Goal: Task Accomplishment & Management: Use online tool/utility

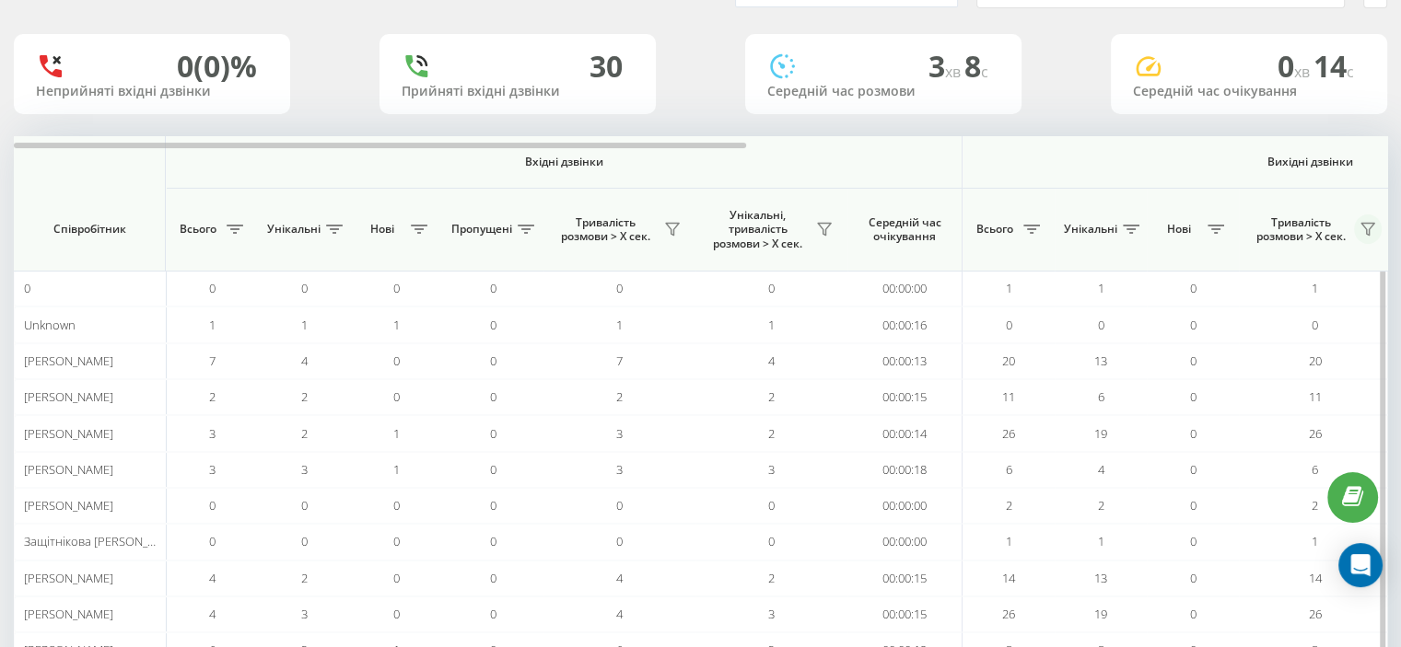
click at [1365, 227] on icon at bounding box center [1367, 230] width 13 height 12
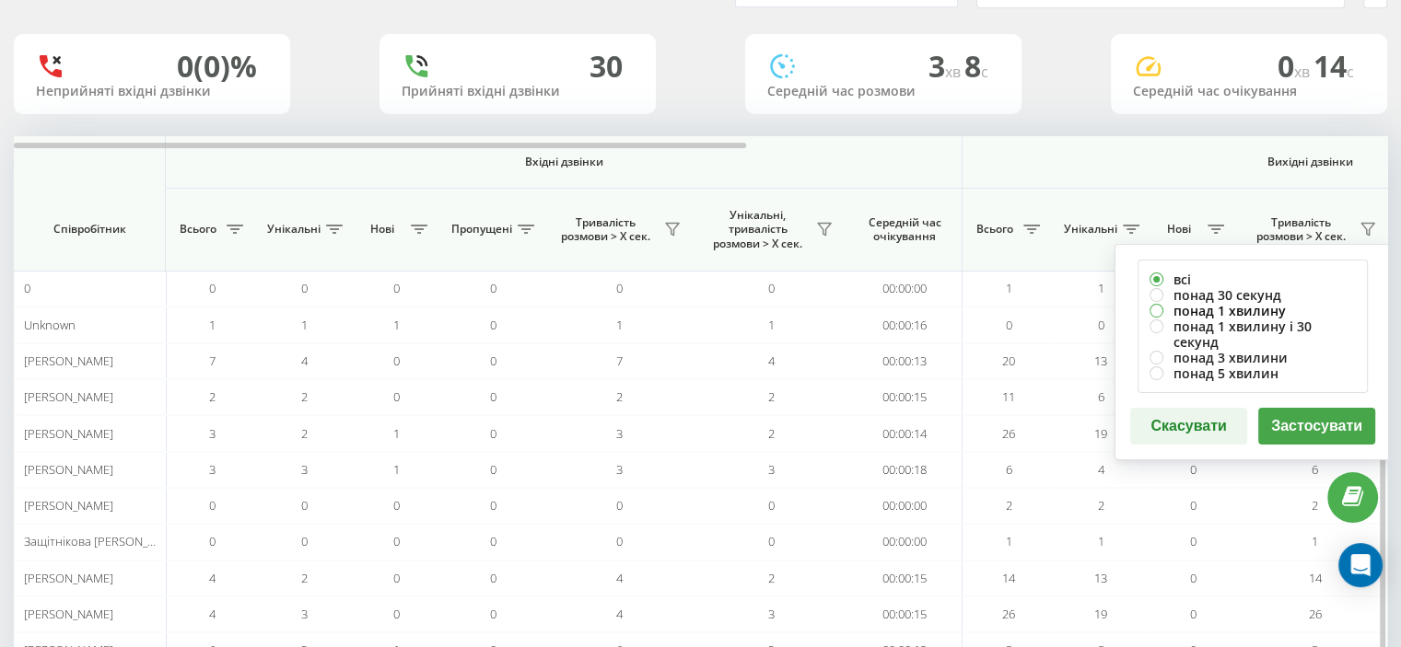
click at [1208, 308] on label "понад 1 хвилину" at bounding box center [1252, 311] width 206 height 16
radio input "true"
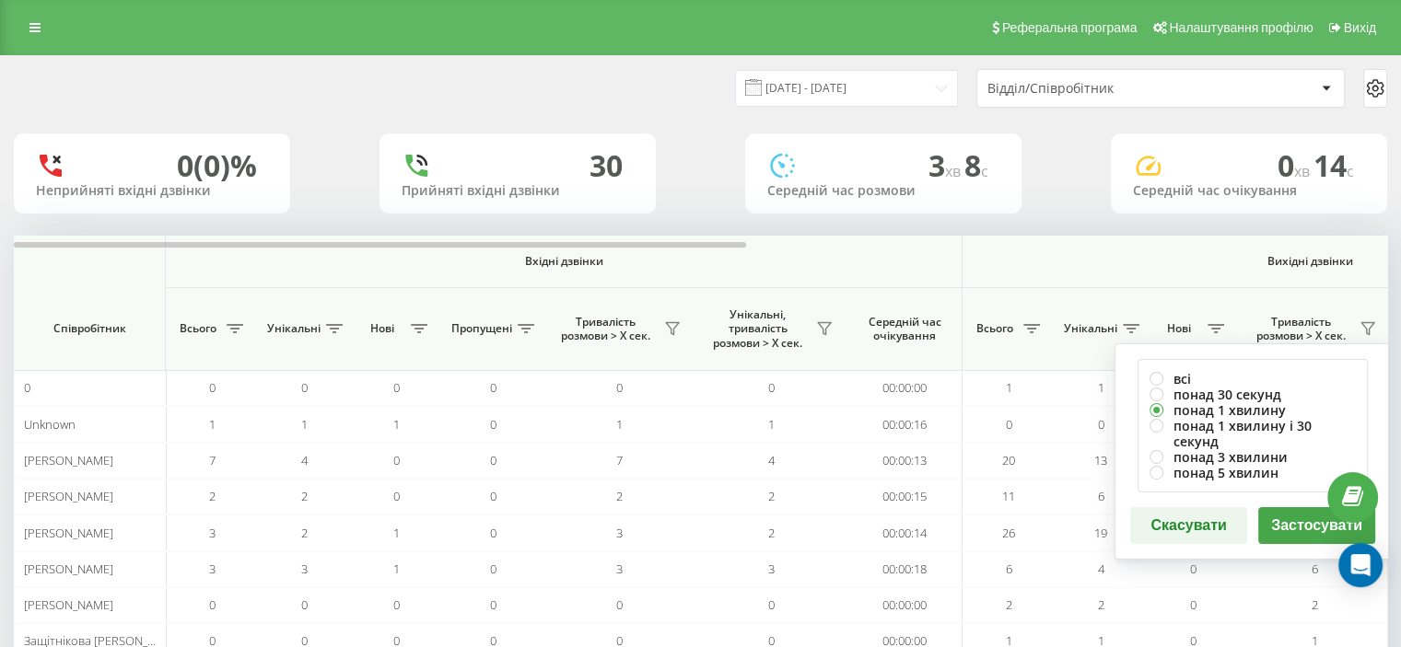
click at [1300, 507] on button "Застосувати" at bounding box center [1316, 525] width 117 height 37
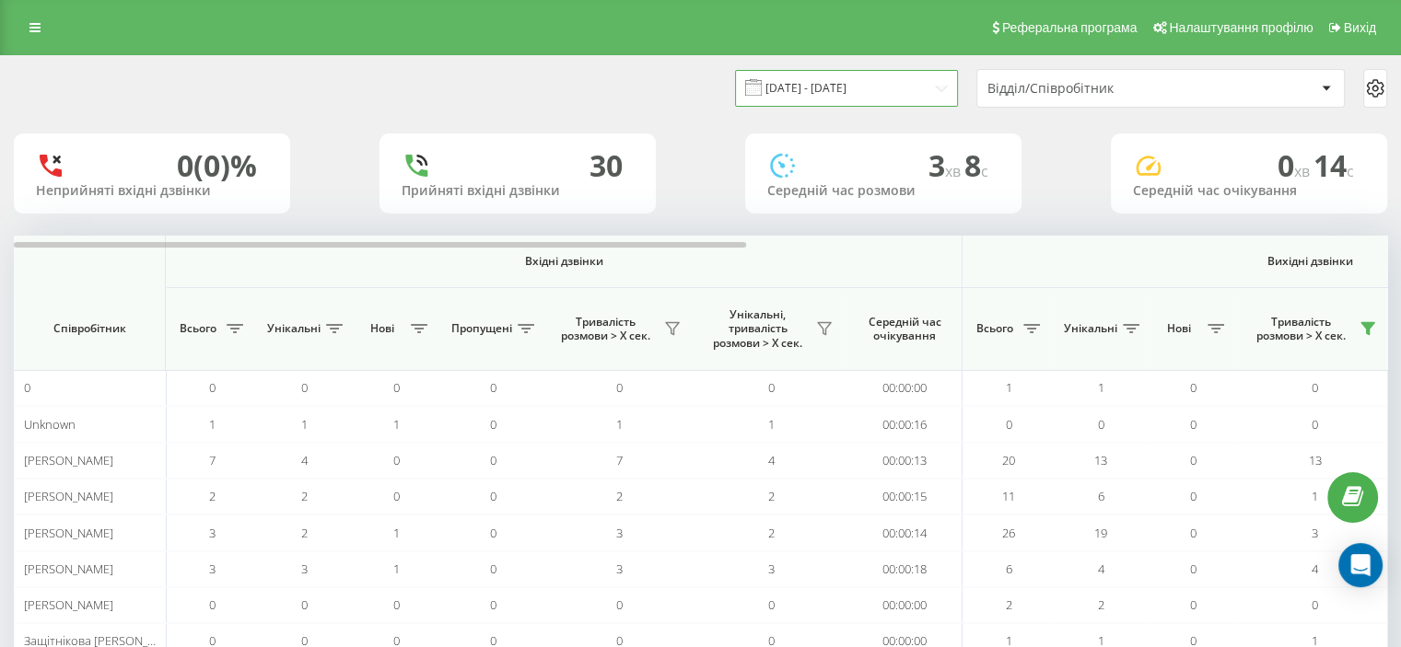
click at [936, 85] on input "[DATE] - [DATE]" at bounding box center [846, 88] width 223 height 36
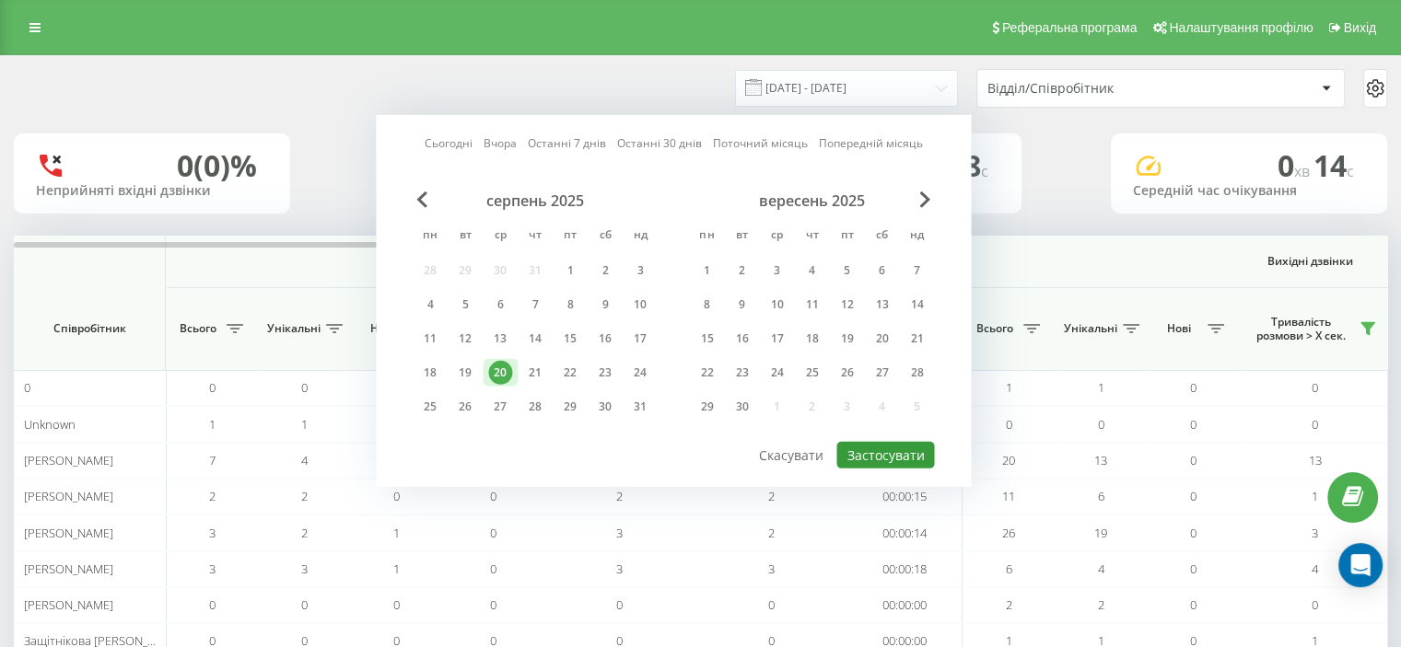
click at [872, 445] on button "Застосувати" at bounding box center [885, 455] width 98 height 27
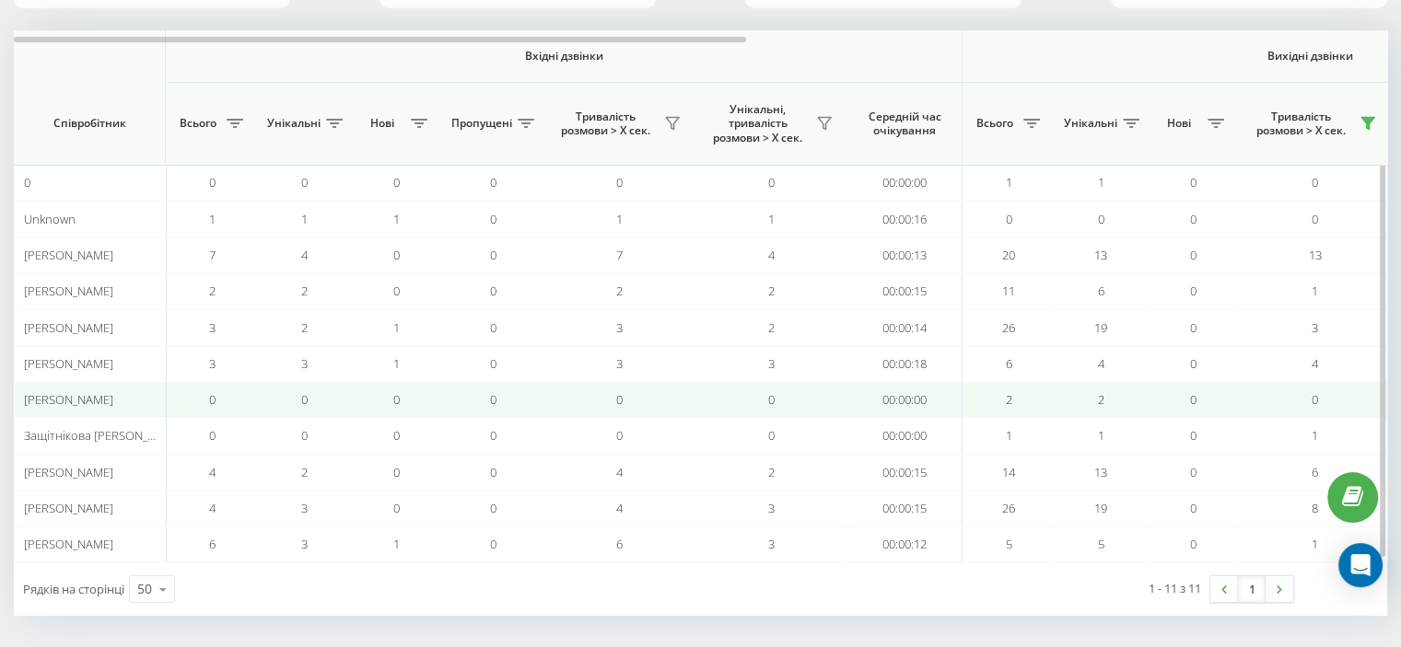
scroll to position [206, 0]
